Goal: Complete application form

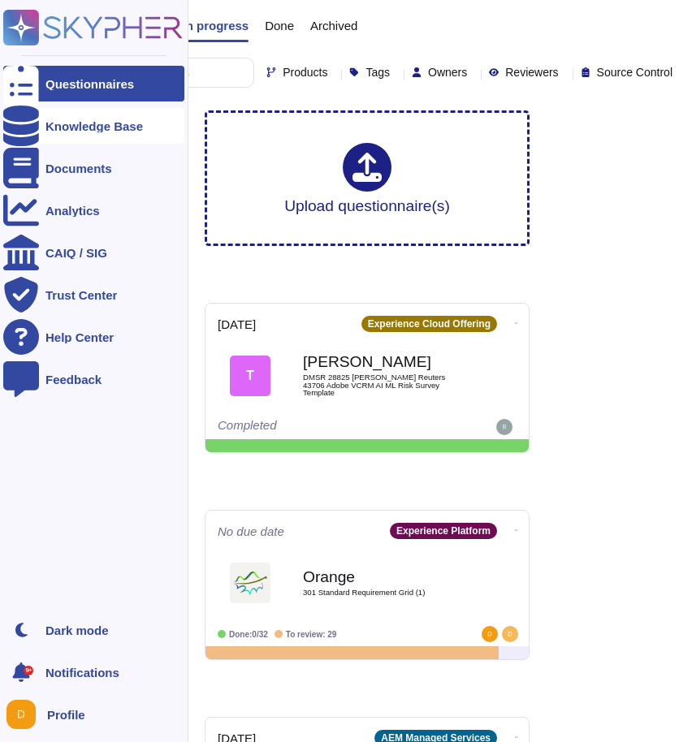
click at [22, 119] on icon at bounding box center [21, 126] width 36 height 41
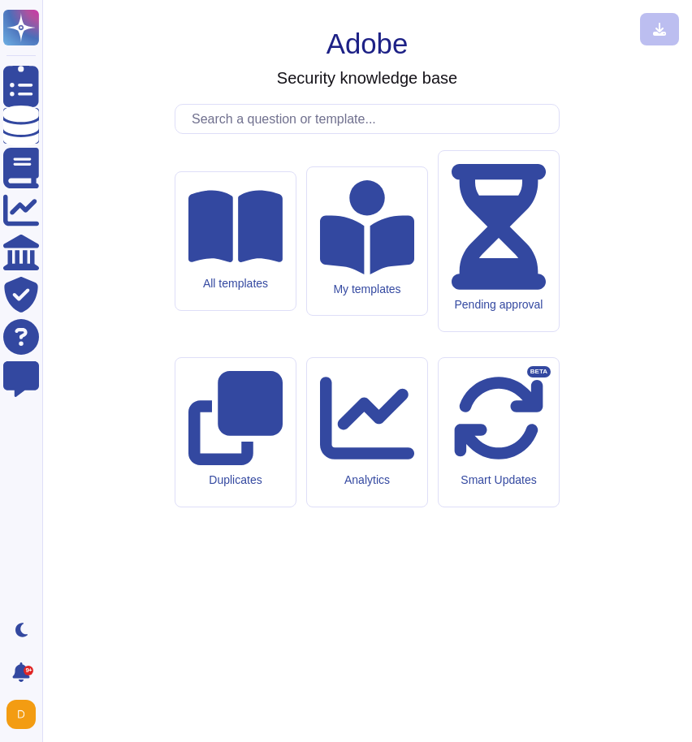
click at [258, 133] on input "text" at bounding box center [371, 119] width 375 height 28
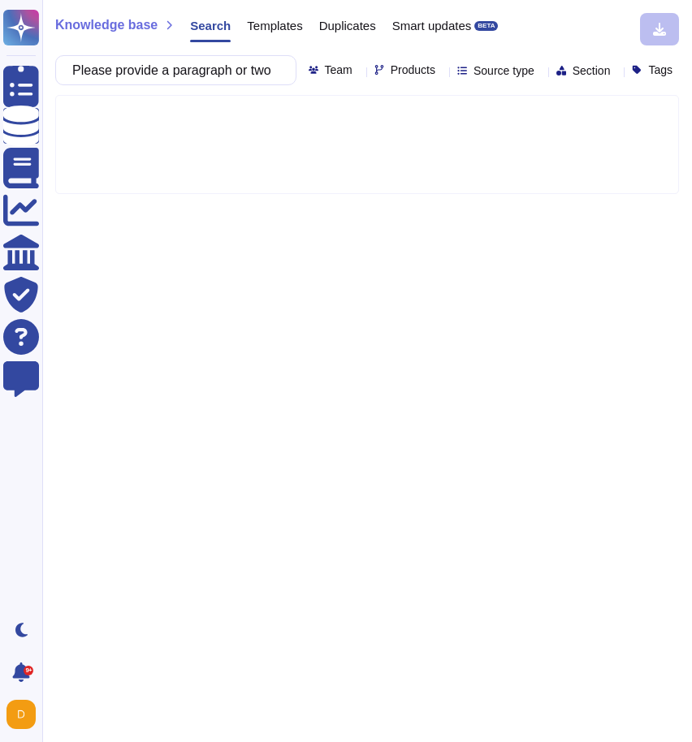
click at [391, 76] on span "Products" at bounding box center [413, 69] width 45 height 11
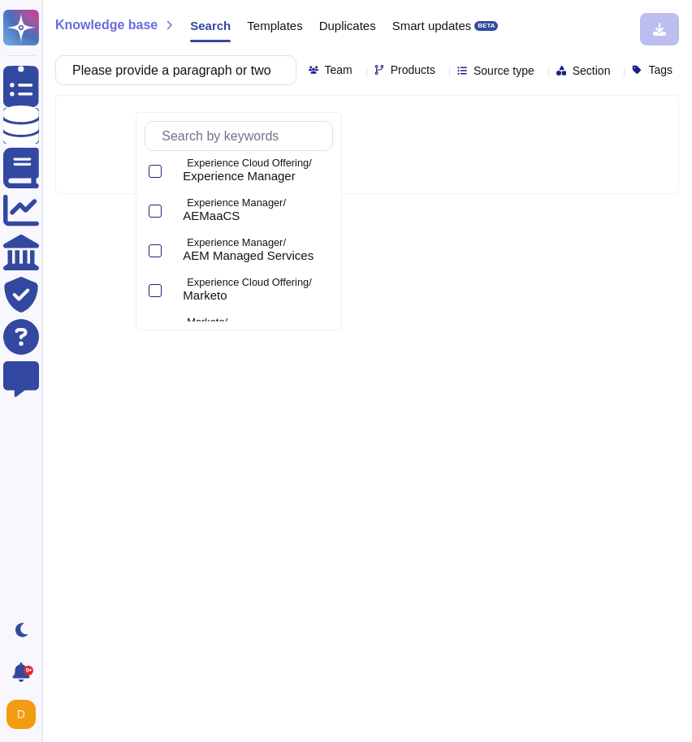
scroll to position [445, 0]
click at [162, 216] on div "Experience Manager/ AEMaaCS" at bounding box center [239, 210] width 188 height 37
click at [495, 320] on div "Knowledge base Search Templates Duplicates Smart updates BETA Please provide a …" at bounding box center [367, 371] width 650 height 742
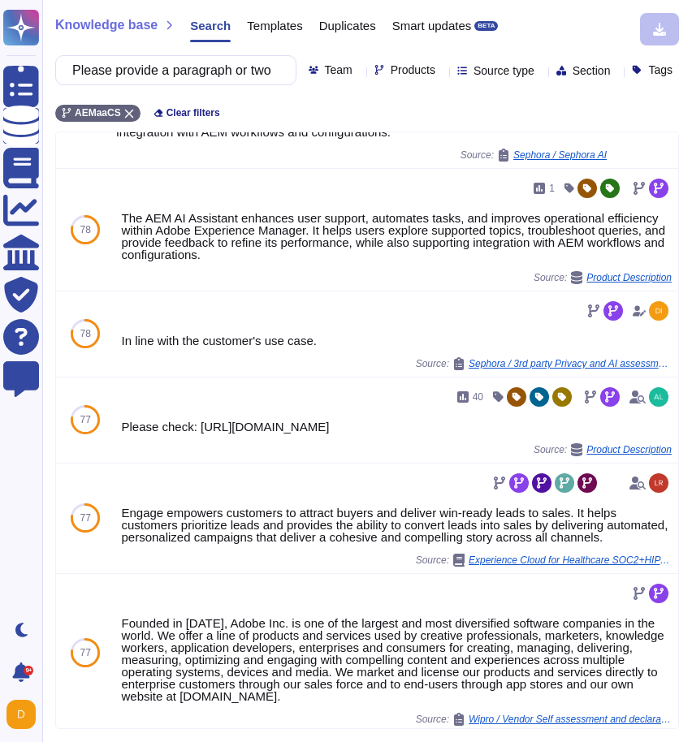
scroll to position [327, 0]
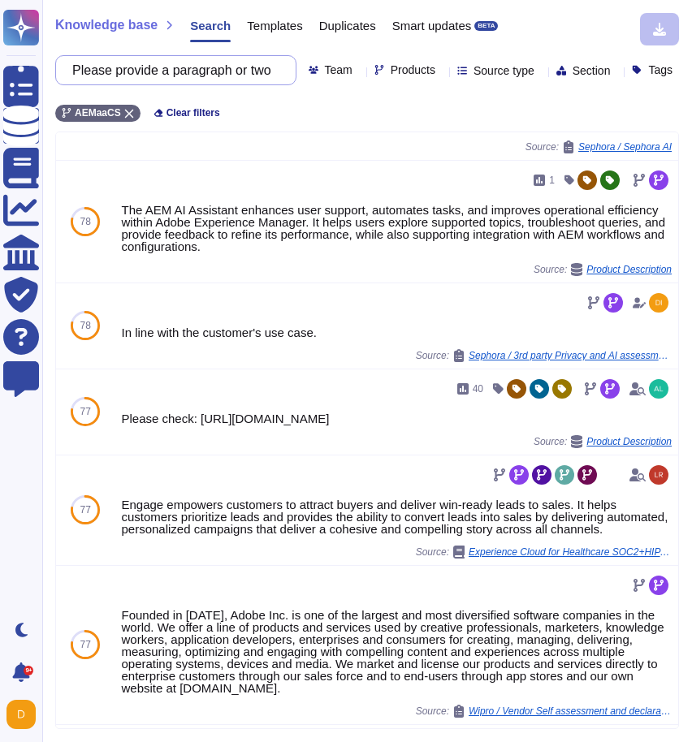
click at [166, 58] on input "Please provide a paragraph or two of information about the context, purpose, bu…" at bounding box center [171, 70] width 215 height 28
paste input "AEM as a Cloud Service is Adobe's fully managed, Experience Manager (AEM) platf…"
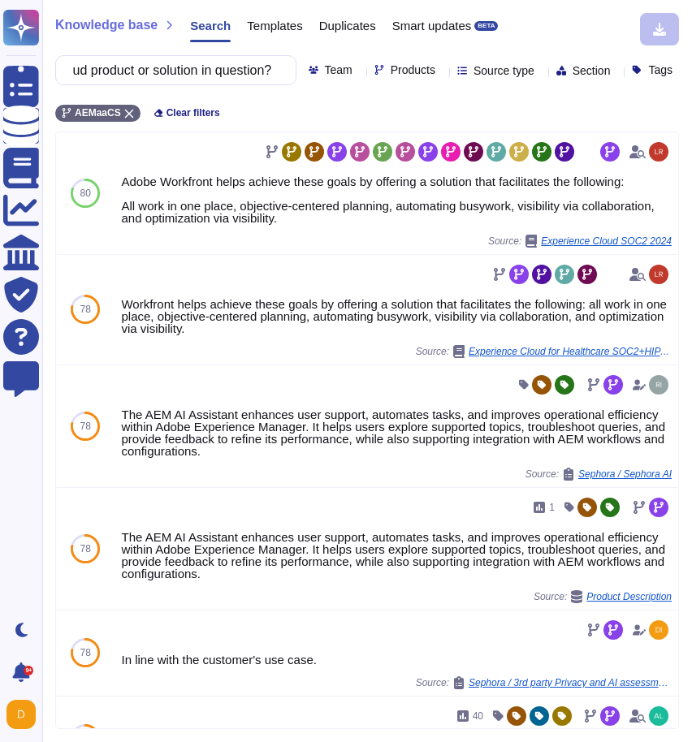
scroll to position [0, 0]
click at [125, 80] on input "Please provide a paragraph or two of information about the context, purpose, bu…" at bounding box center [171, 70] width 215 height 28
paste input "16. Data Description Provide examples of data that will be stored, processed an…"
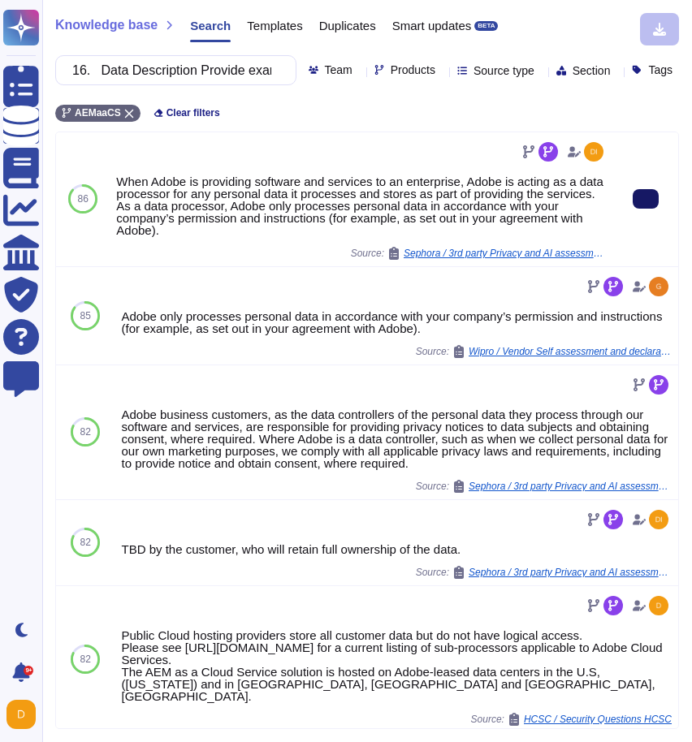
click at [646, 199] on icon at bounding box center [646, 199] width 0 height 0
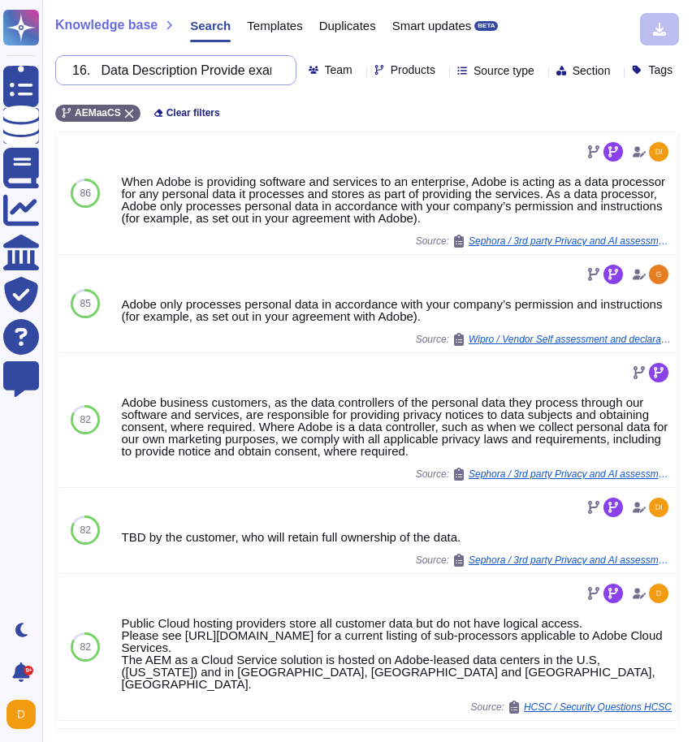
click at [199, 64] on input "16. Data Description Provide examples of data that will be stored, processed an…" at bounding box center [171, 70] width 215 height 28
paste input "Please provide a list of in-house and external systems the cloud product will i…"
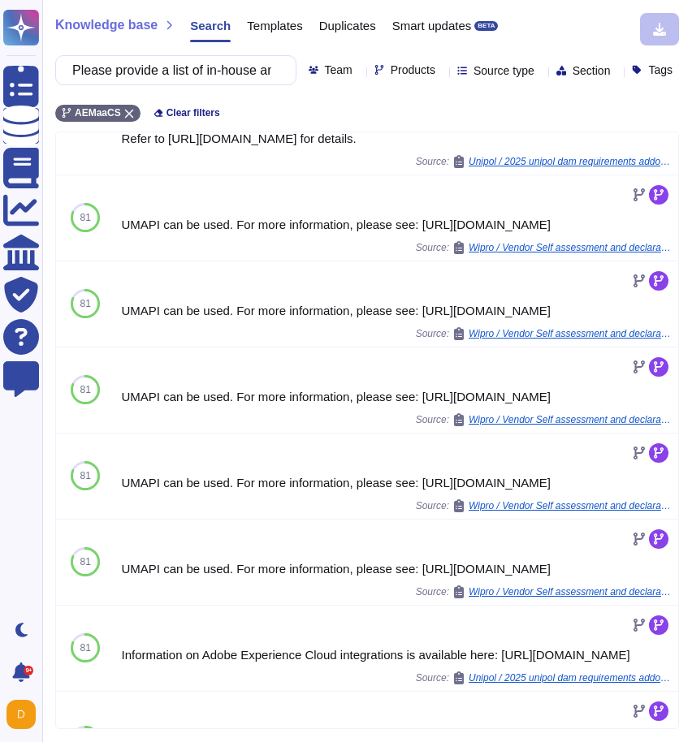
scroll to position [436, 0]
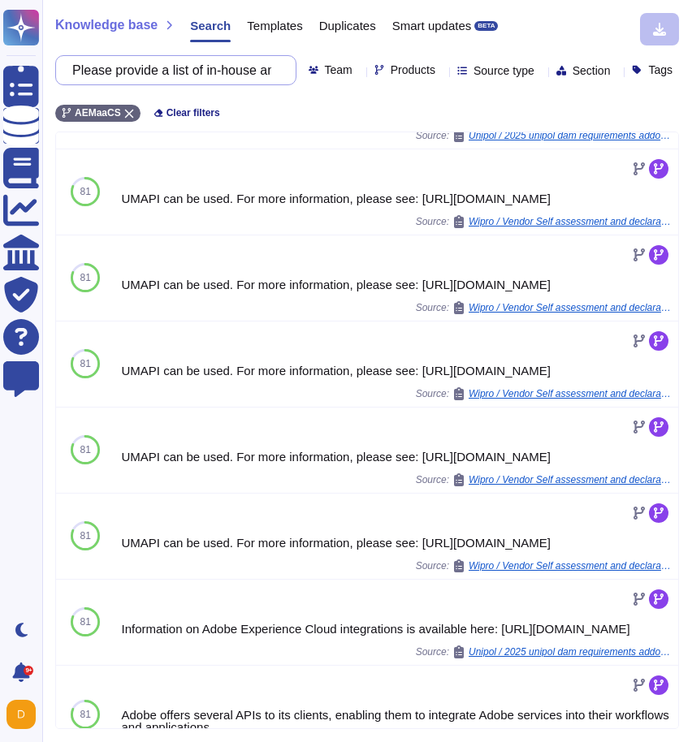
click at [139, 80] on input "Please provide a list of in-house and external systems the cloud product will i…" at bounding box center [171, 70] width 215 height 28
paste input "25. Security Breach Procedure Please provide an overview of the vendor’s proced…"
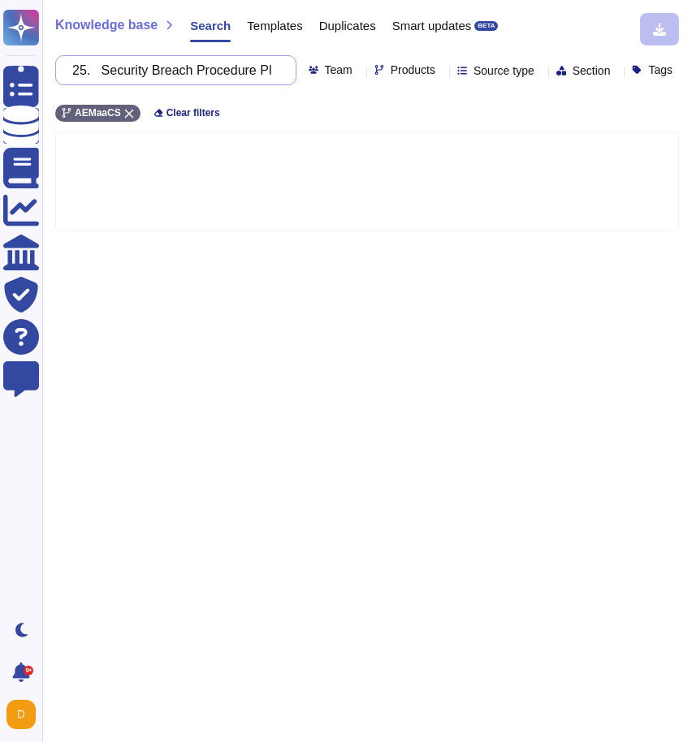
scroll to position [0, 0]
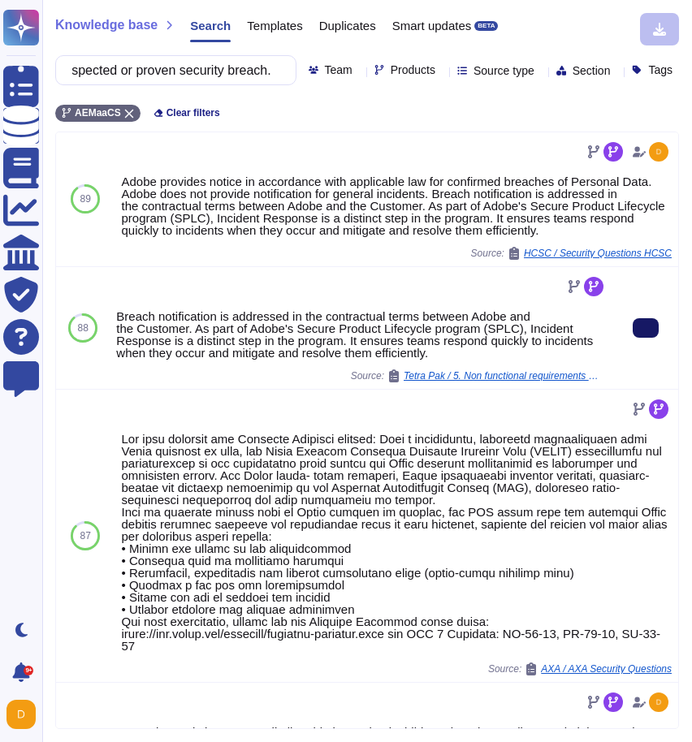
type input "25. Security Breach Procedure Please provide an overview of the vendor’s proced…"
click at [659, 338] on button at bounding box center [646, 327] width 26 height 19
